Goal: Task Accomplishment & Management: Complete application form

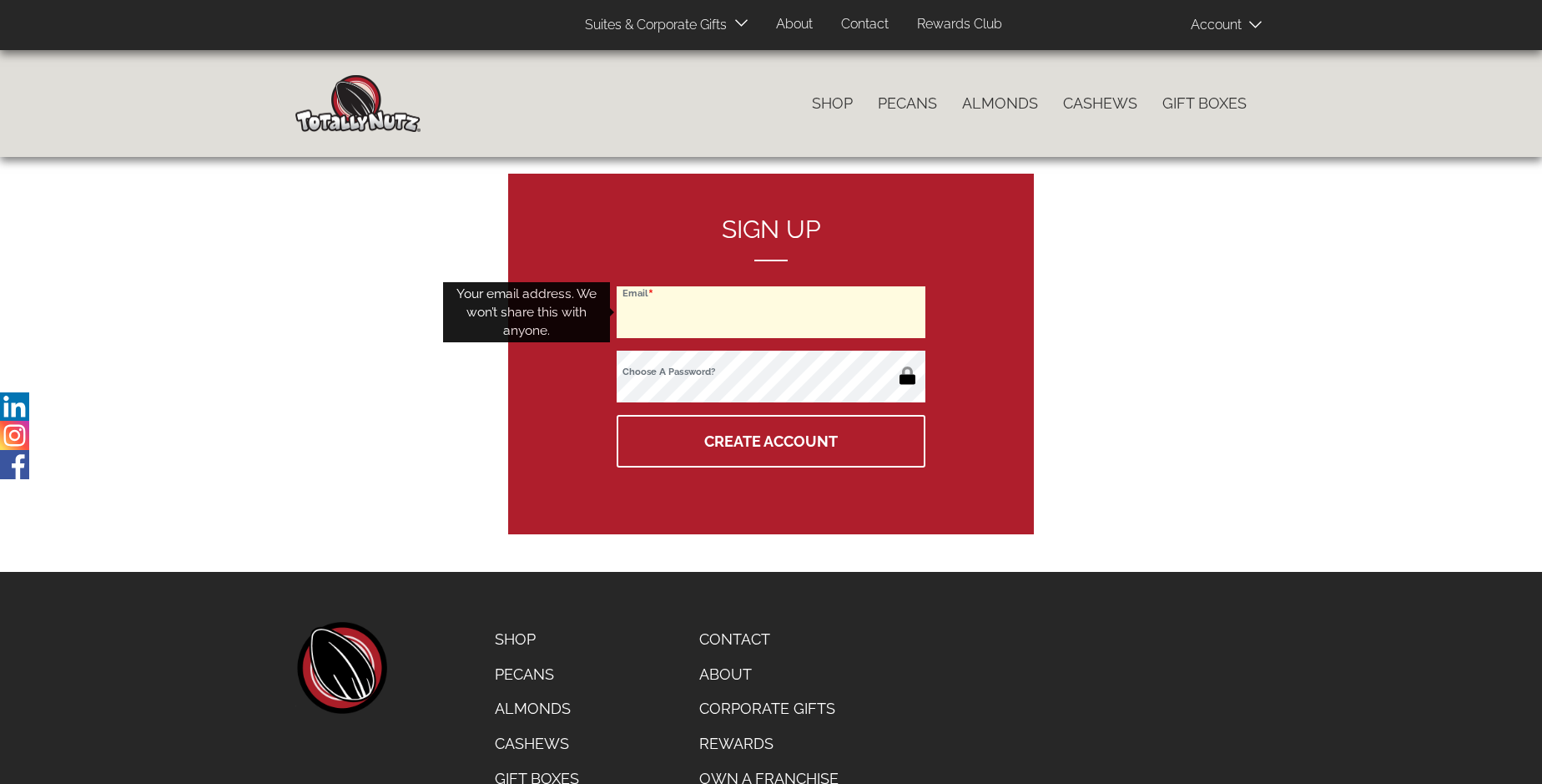
click at [771, 312] on input "Email" at bounding box center [771, 311] width 309 height 51
type input "reneet808@gmail.com"
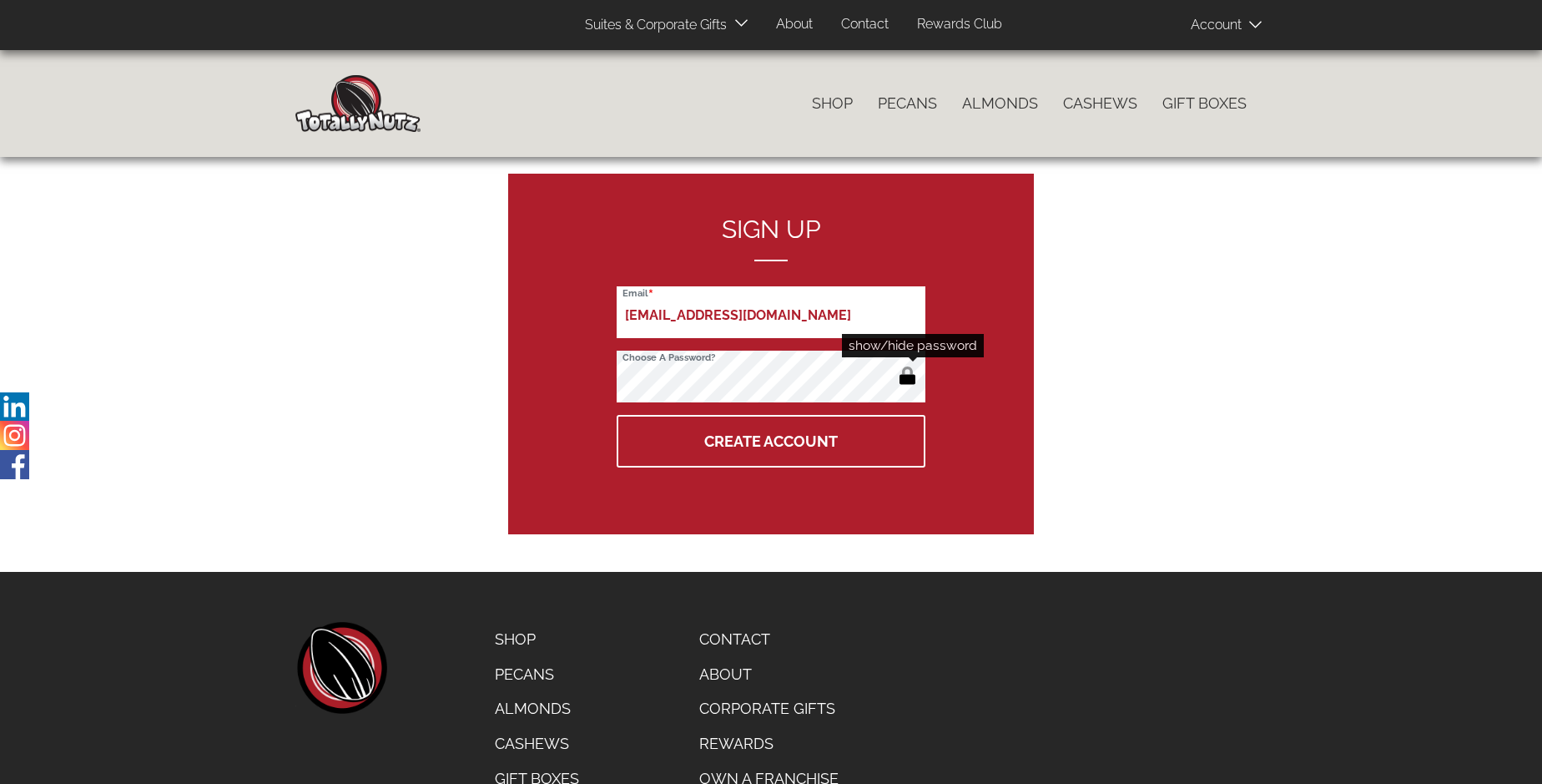
click at [907, 377] on button "button" at bounding box center [908, 377] width 28 height 27
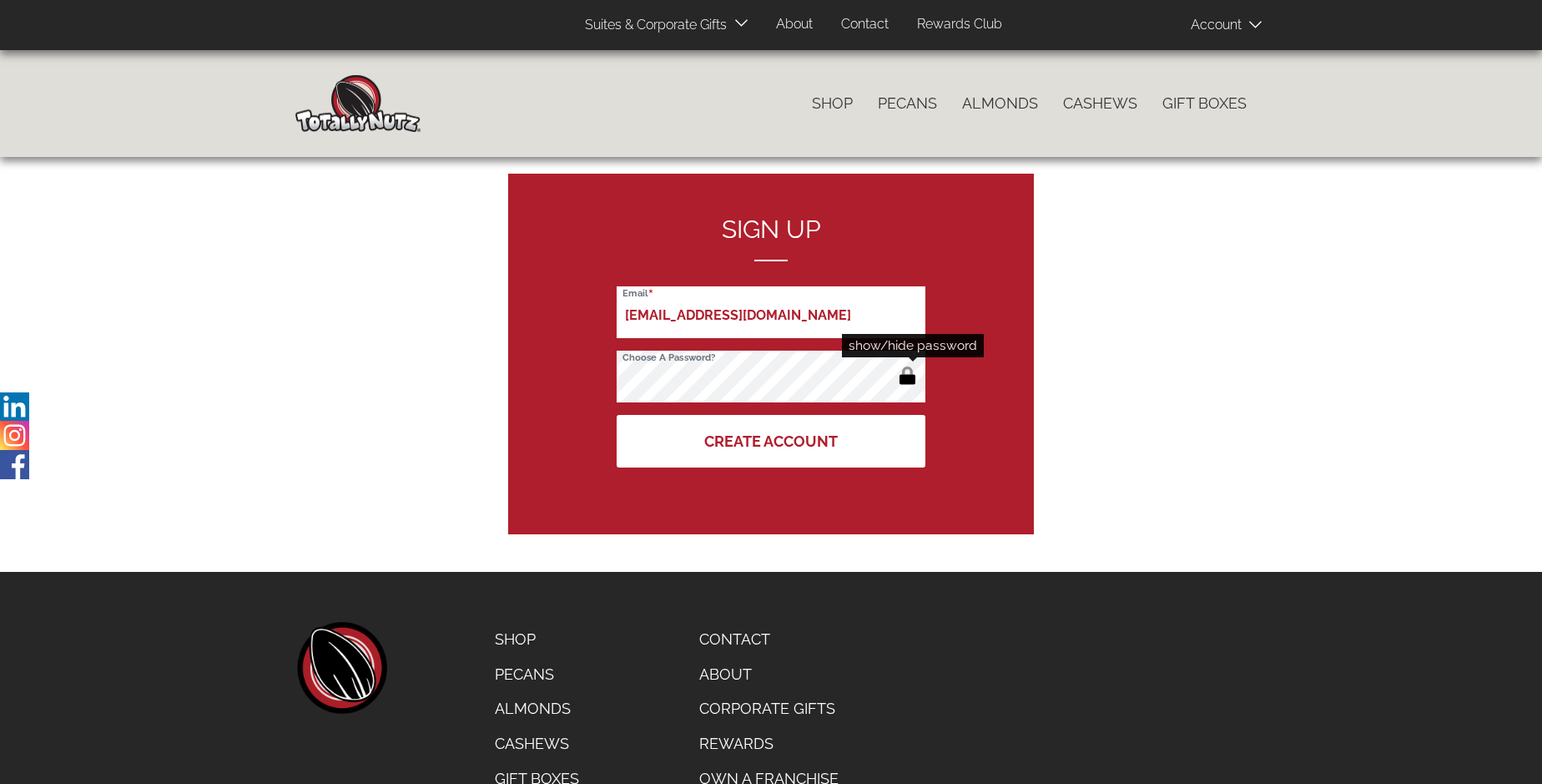
click at [771, 440] on button "Create Account" at bounding box center [771, 441] width 309 height 52
